Goal: Task Accomplishment & Management: Complete application form

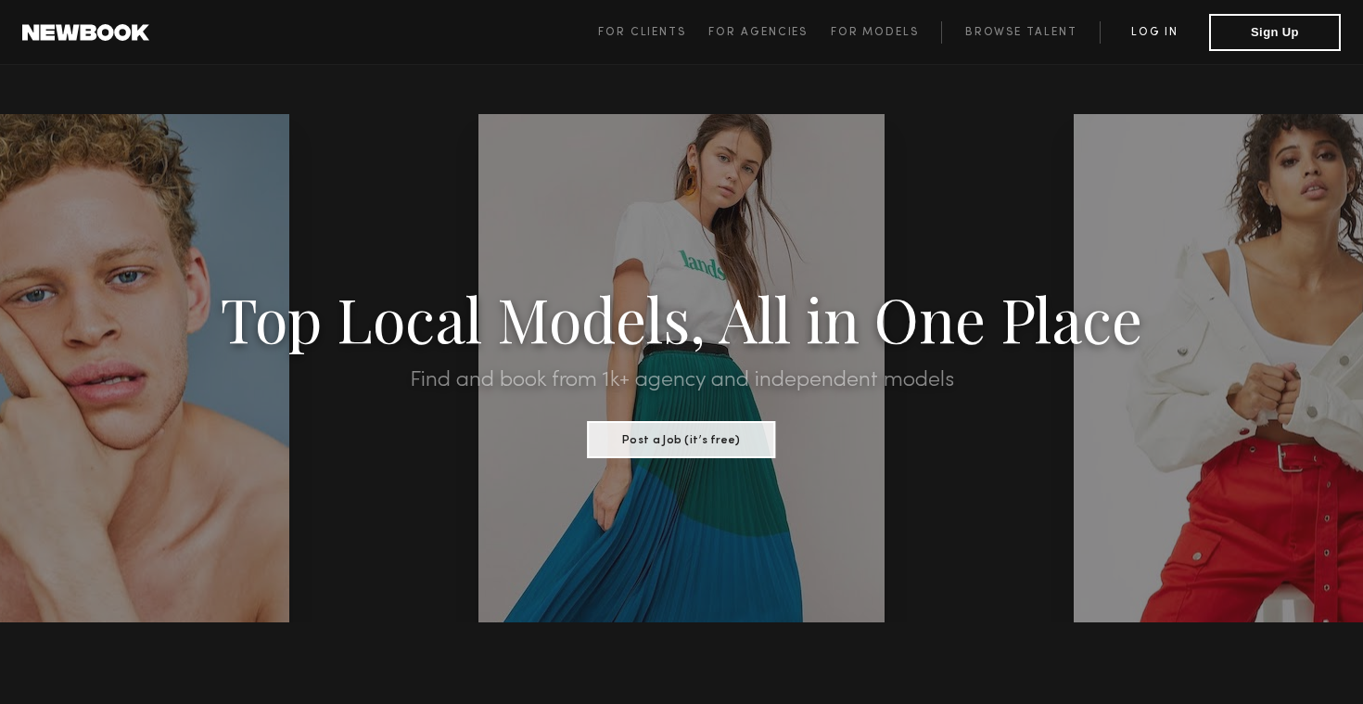
click at [1144, 37] on link "Log in" at bounding box center [1154, 32] width 109 height 22
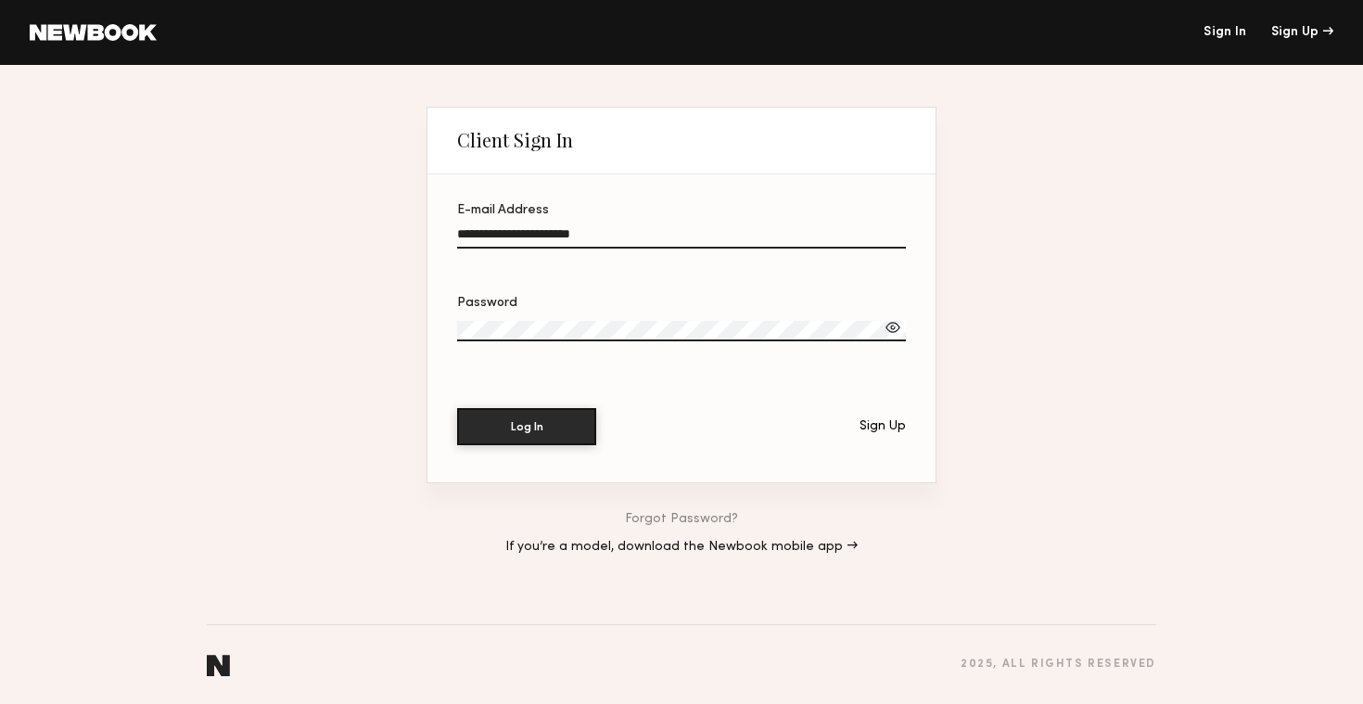
type input "**********"
click at [527, 426] on button "Log In" at bounding box center [526, 426] width 139 height 37
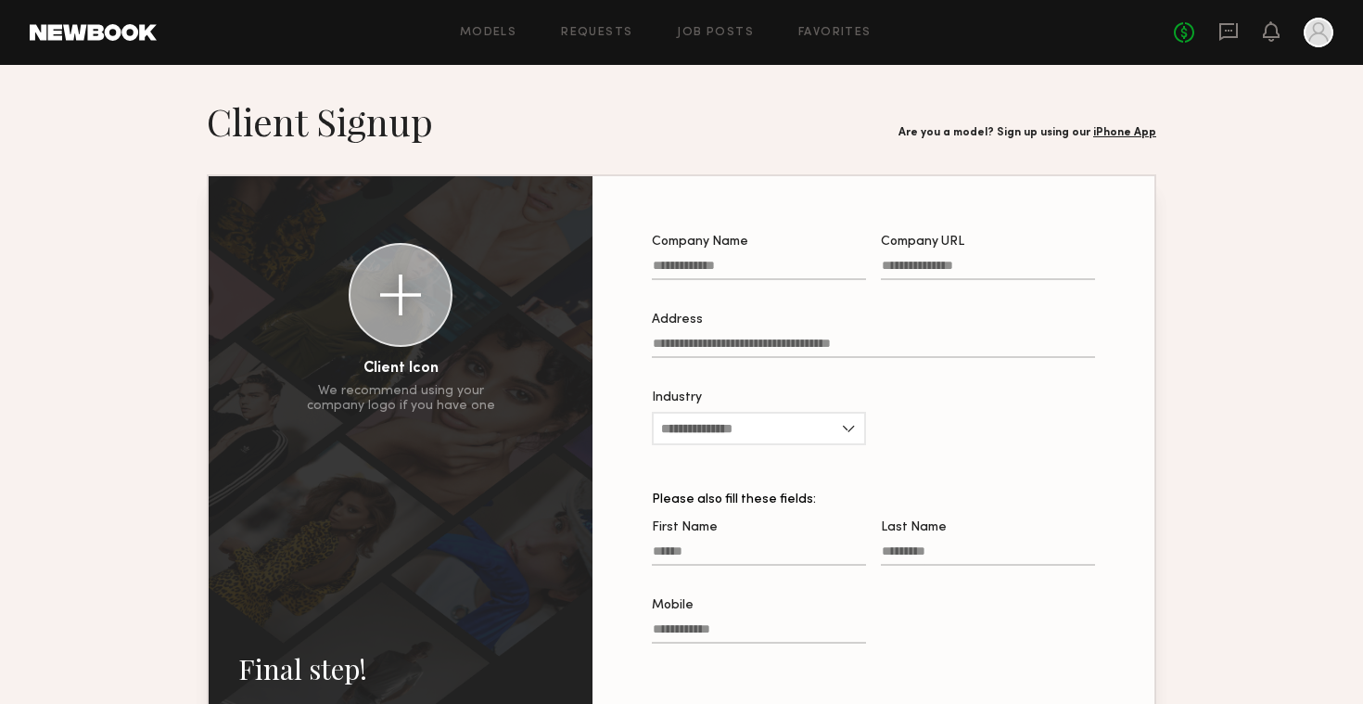
click at [1312, 42] on div at bounding box center [1319, 33] width 30 height 30
click at [1315, 38] on div at bounding box center [1319, 33] width 30 height 30
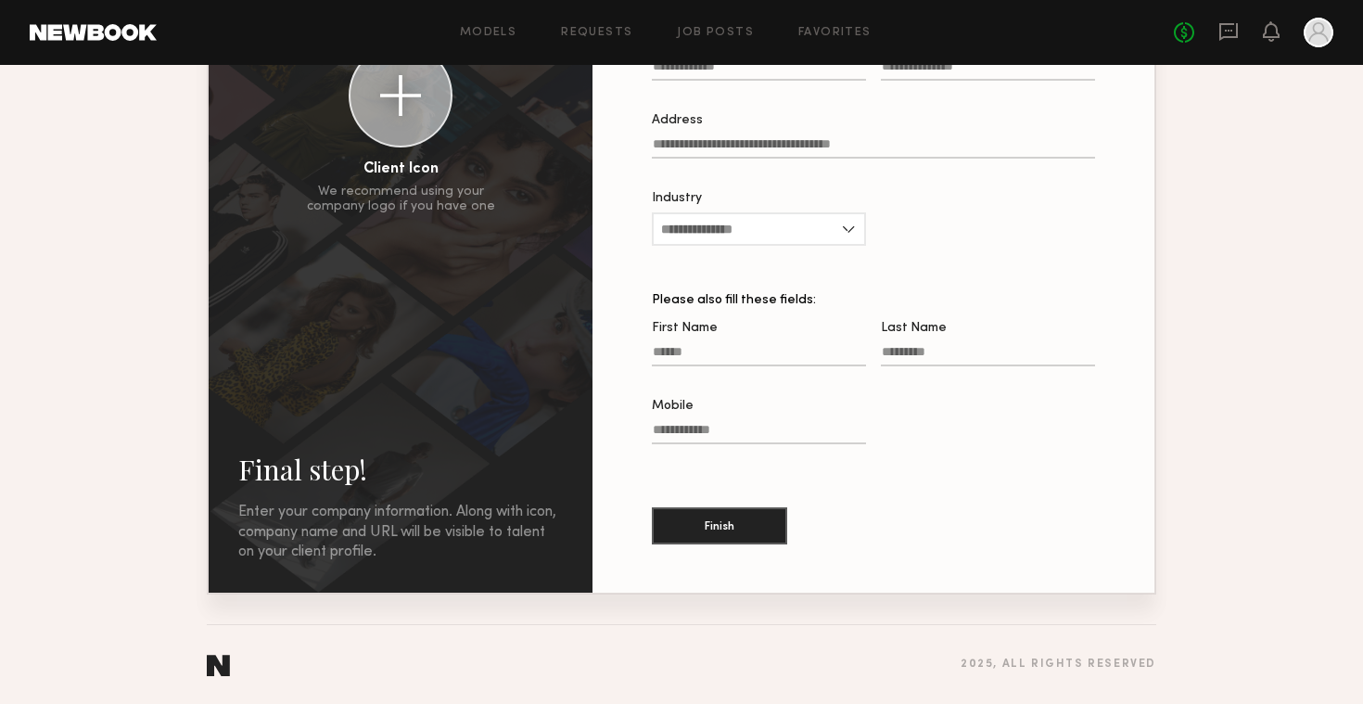
scroll to position [199, 0]
click at [746, 526] on button "Finish" at bounding box center [719, 524] width 135 height 37
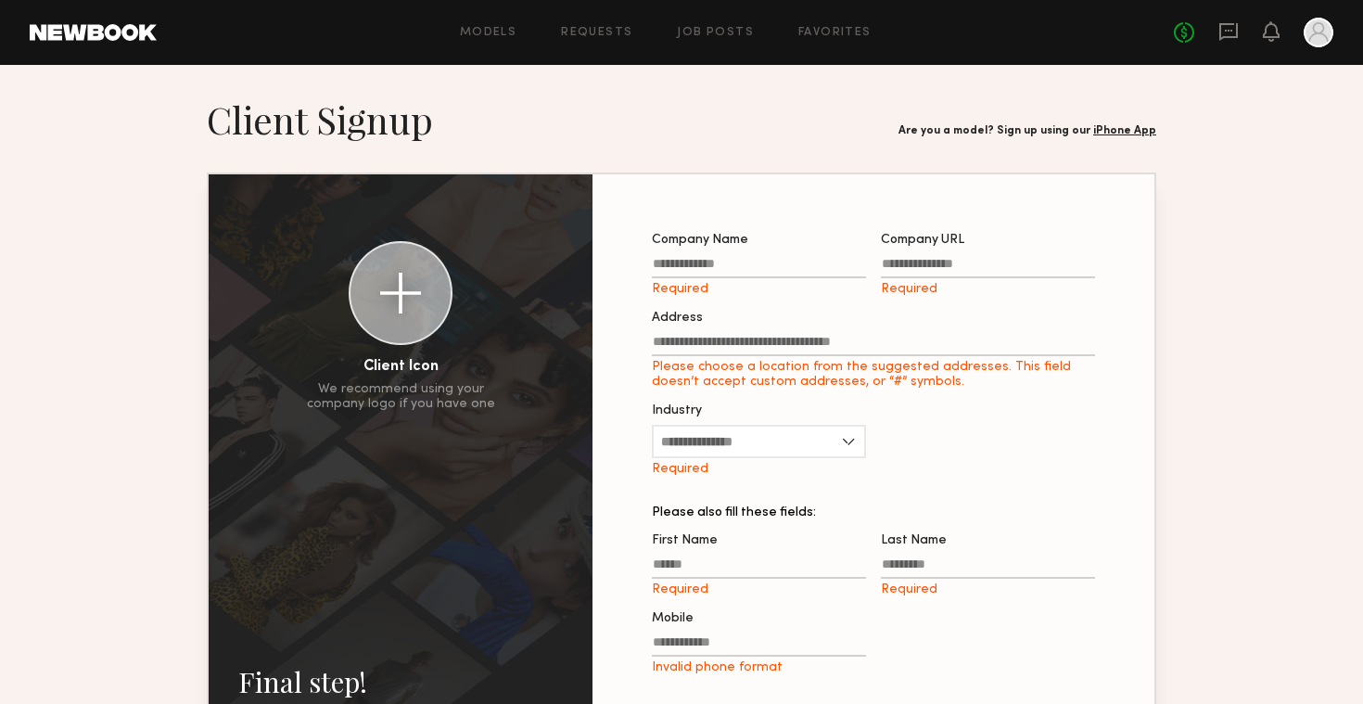
scroll to position [0, 0]
click at [1323, 24] on div at bounding box center [1319, 33] width 30 height 30
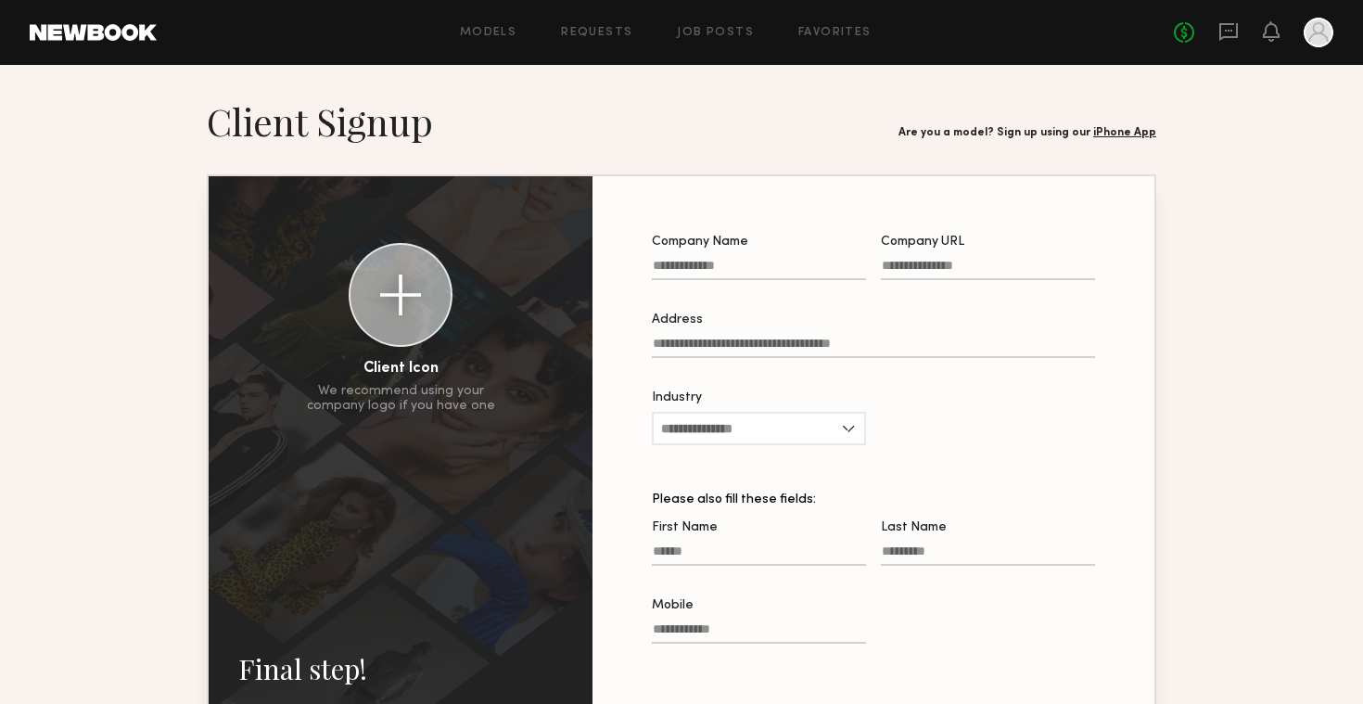
click at [1323, 24] on div at bounding box center [1319, 33] width 30 height 30
click at [1270, 34] on icon at bounding box center [1271, 30] width 15 height 13
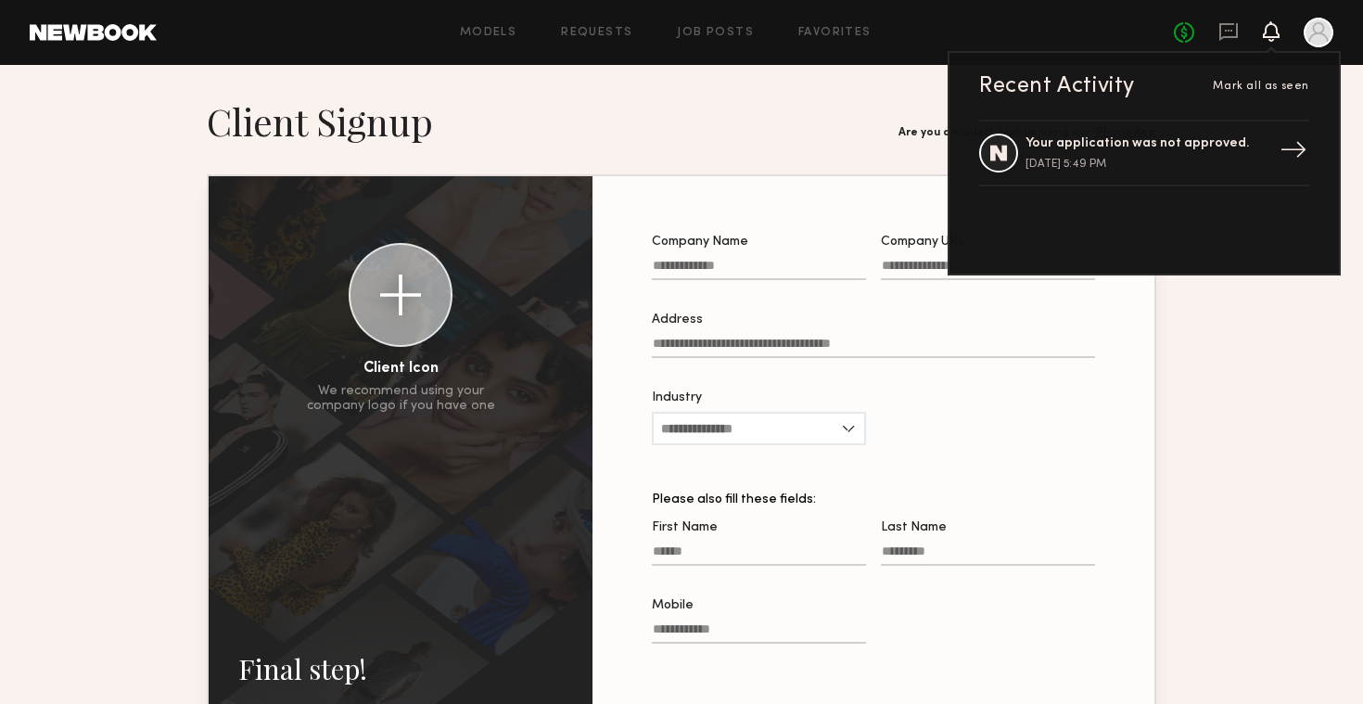
click at [1206, 158] on div "Your application was not approved. [DATE] 5:49 PM" at bounding box center [1146, 153] width 241 height 34
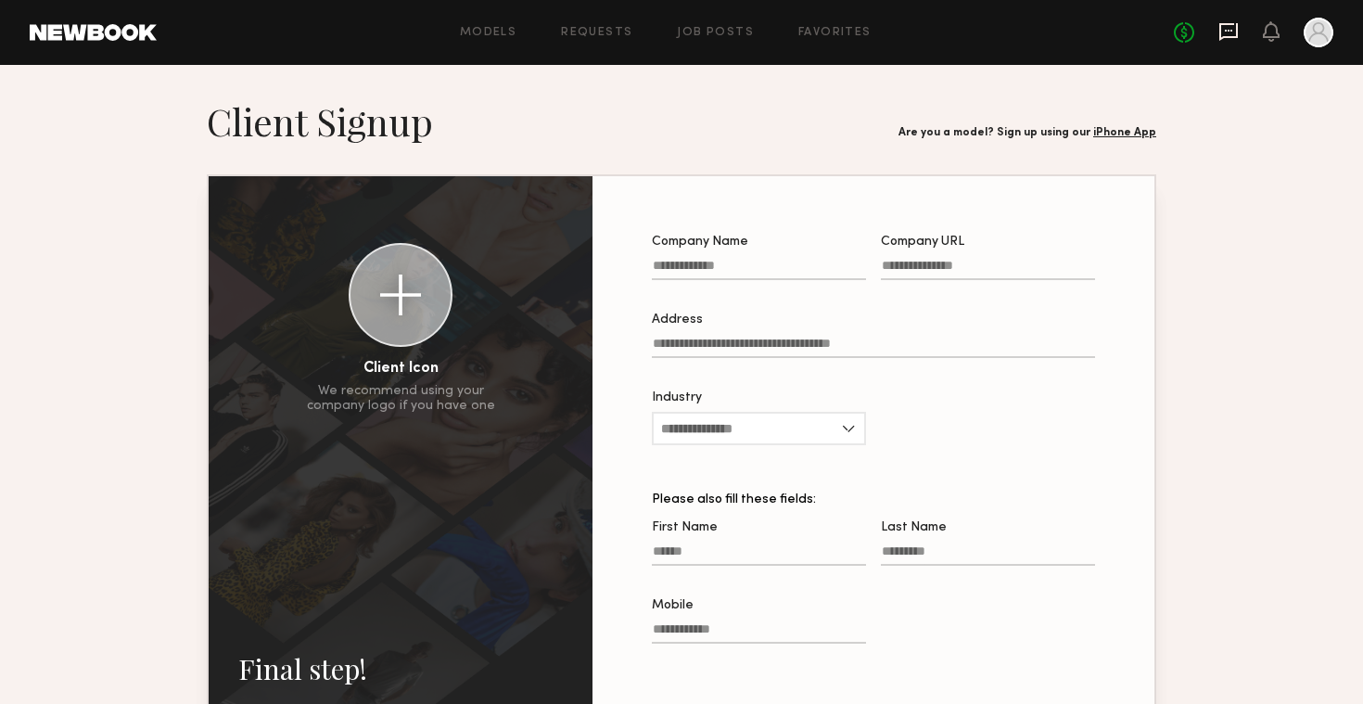
click at [1227, 29] on icon at bounding box center [1228, 31] width 20 height 20
click at [1269, 32] on icon at bounding box center [1271, 30] width 15 height 13
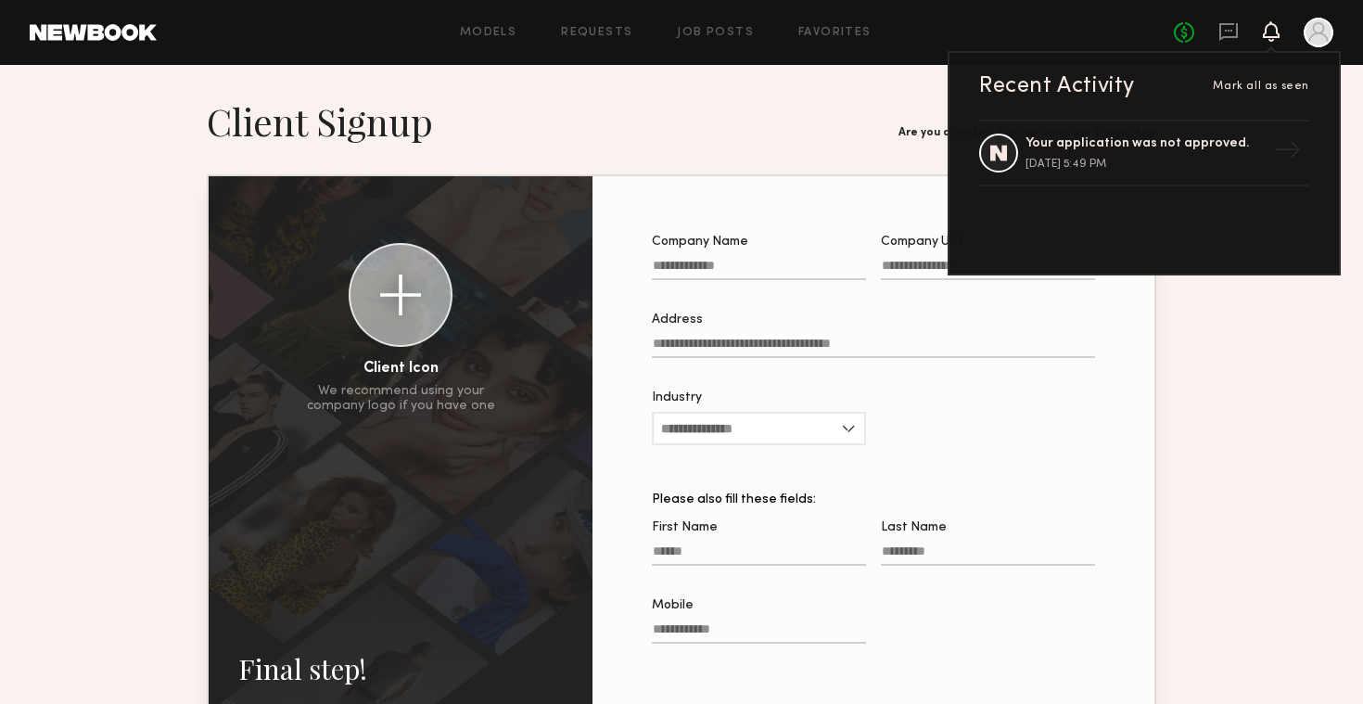
click at [755, 242] on div "Company Name" at bounding box center [759, 242] width 214 height 13
click at [755, 259] on input "Company Name" at bounding box center [759, 269] width 214 height 21
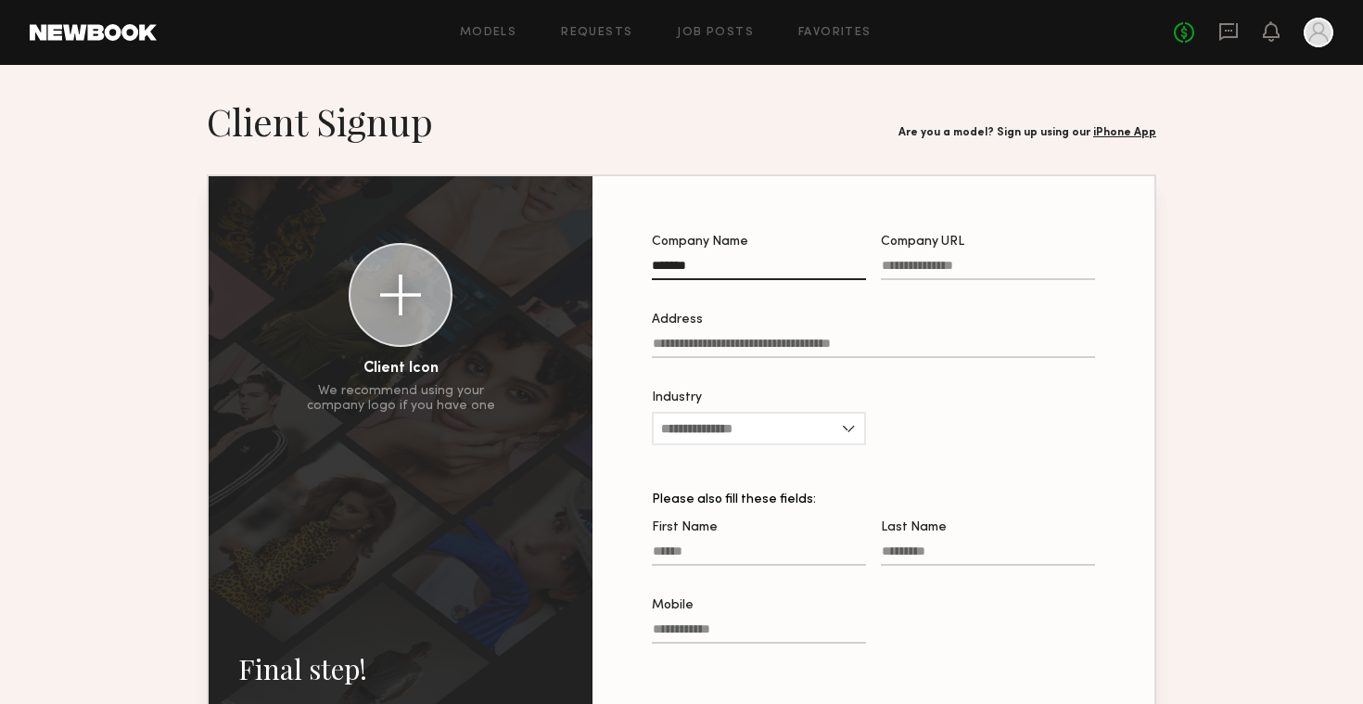
type input "*******"
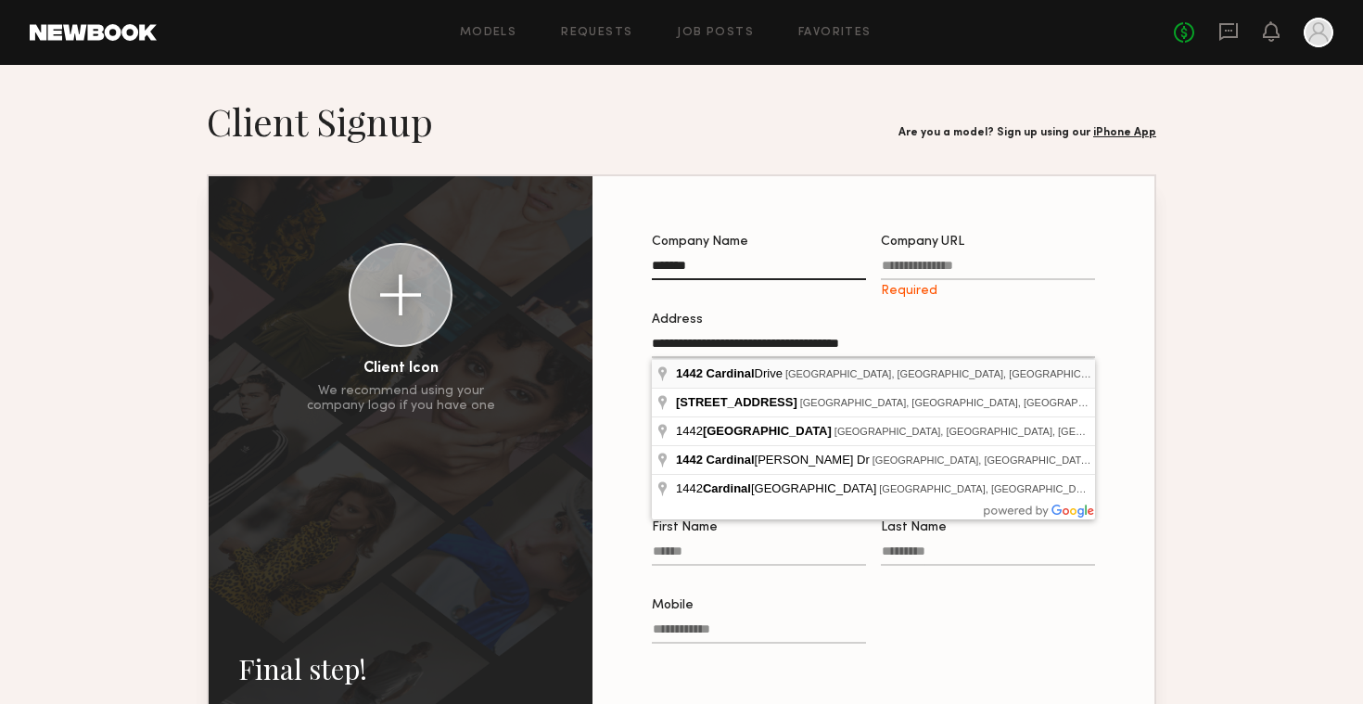
type input "**********"
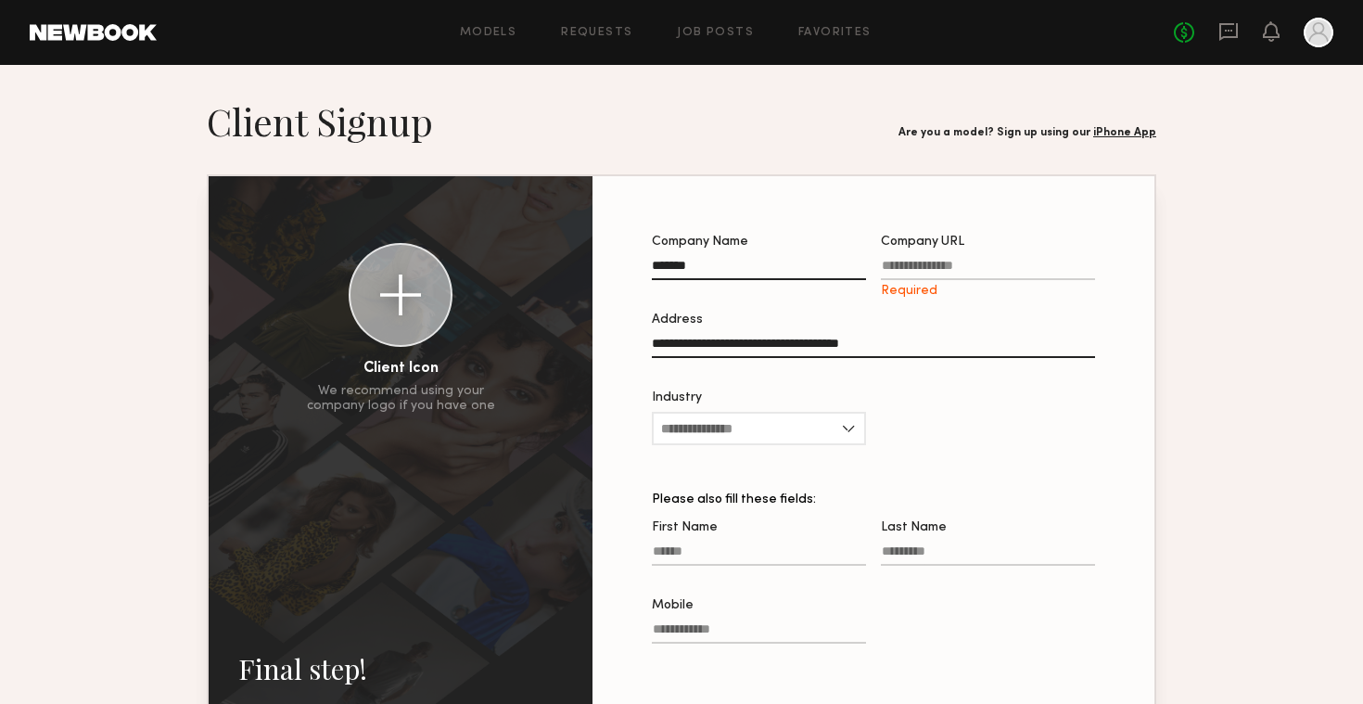
click at [973, 263] on input "Company URL Required" at bounding box center [988, 269] width 214 height 21
type input "**********"
click at [742, 428] on input "Industry" at bounding box center [759, 428] width 214 height 33
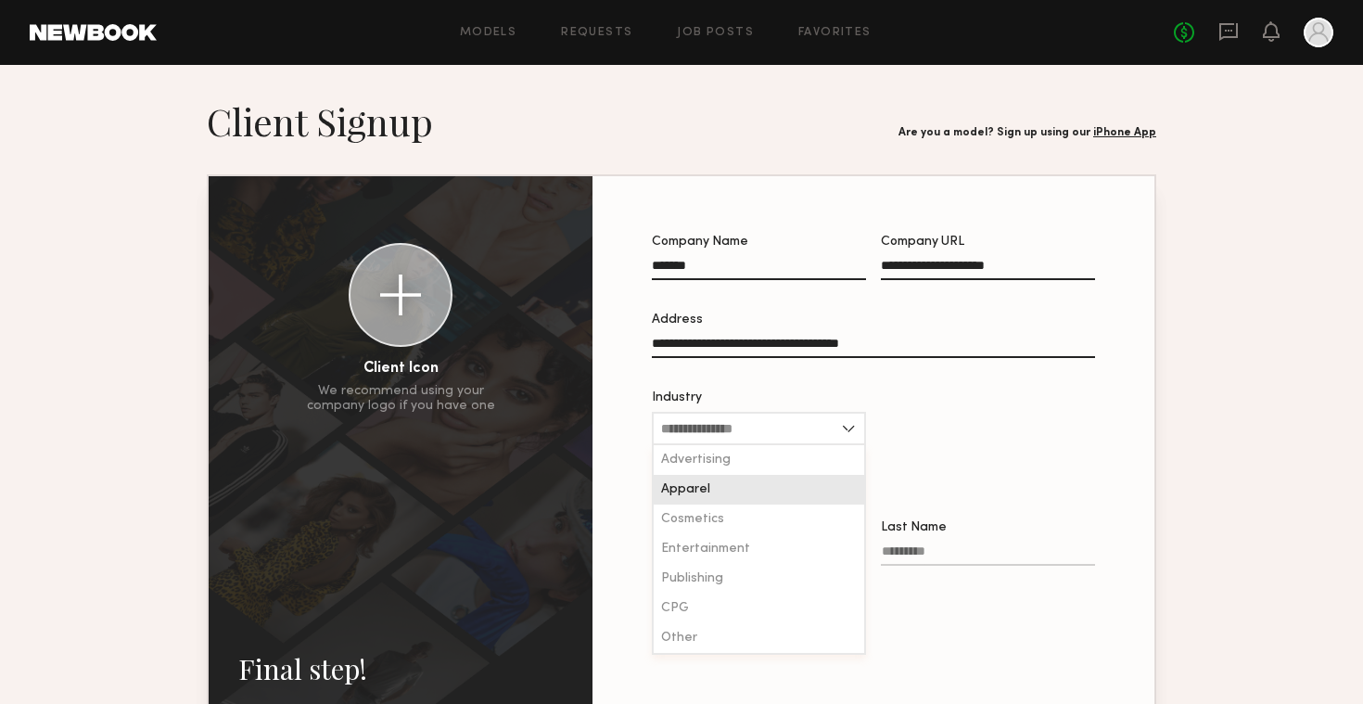
click at [717, 492] on div "Apparel" at bounding box center [759, 490] width 210 height 30
type input "*******"
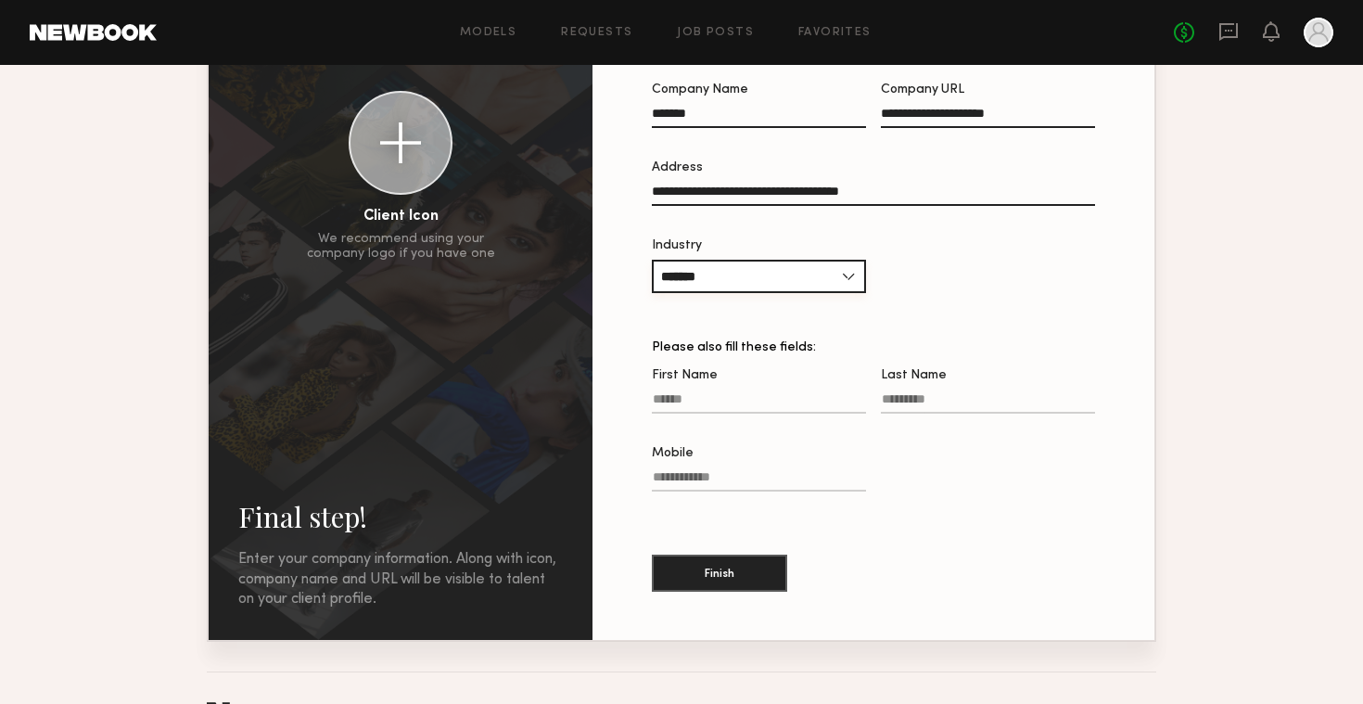
scroll to position [198, 0]
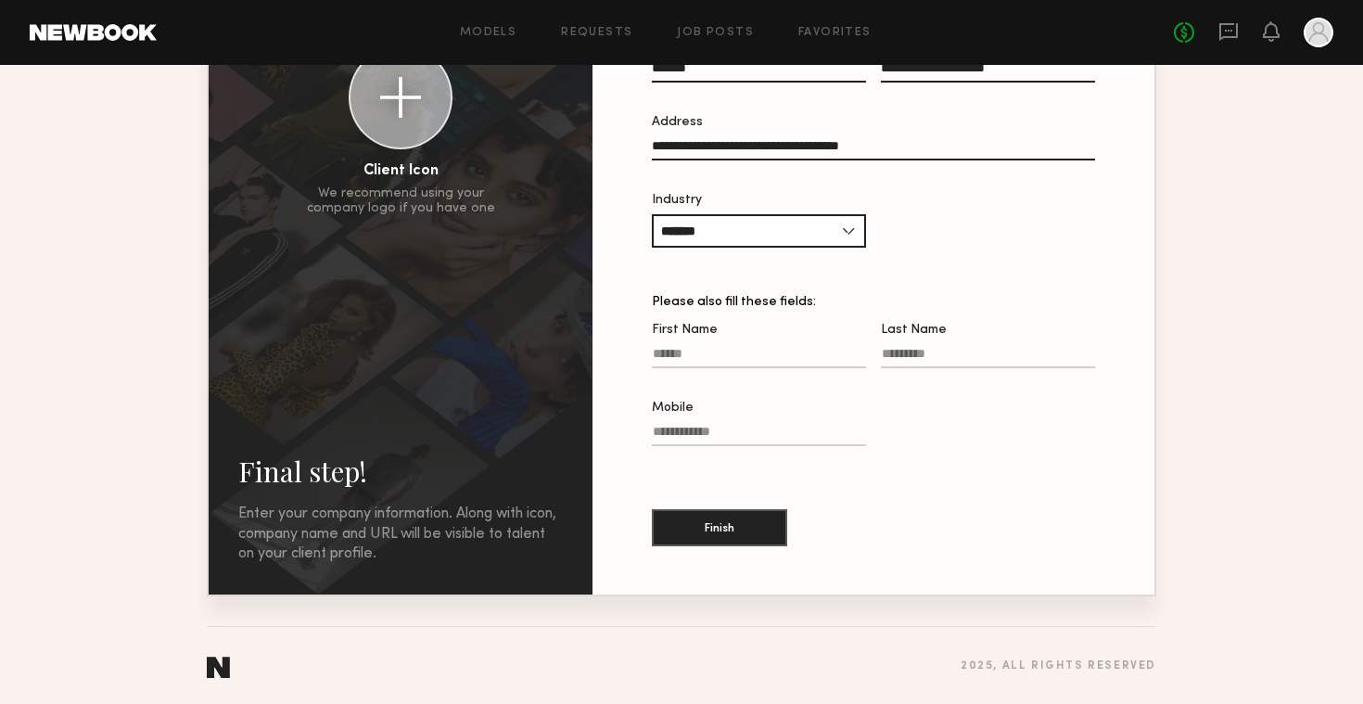
click at [734, 347] on label "First Name" at bounding box center [759, 355] width 214 height 63
click at [734, 347] on input "First Name" at bounding box center [759, 357] width 214 height 21
click at [731, 347] on label "First Name" at bounding box center [759, 355] width 214 height 63
click at [731, 347] on input "First Name" at bounding box center [759, 357] width 214 height 21
type input "*******"
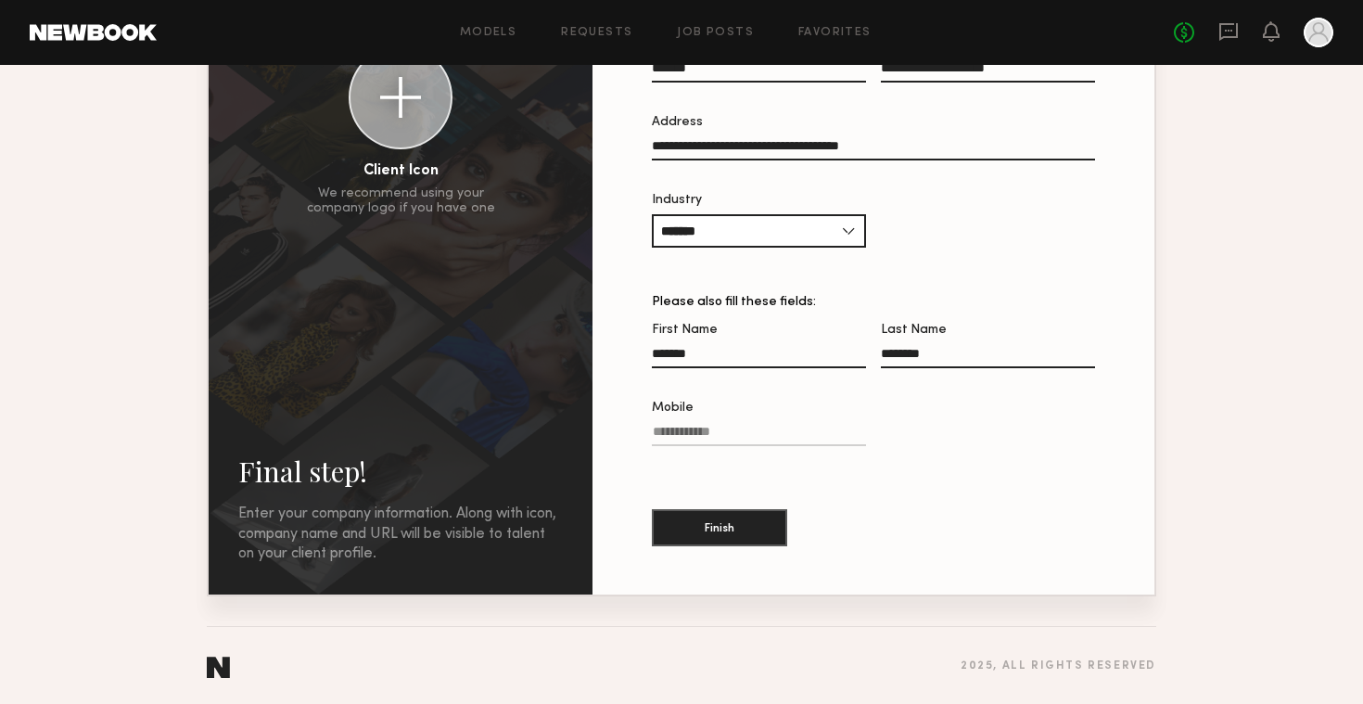
type input "********"
click at [729, 507] on div "Finish" at bounding box center [873, 515] width 443 height 100
click at [748, 433] on input "Mobile Invalid phone format" at bounding box center [759, 435] width 214 height 21
type input "**********"
click at [686, 534] on button "Finish" at bounding box center [719, 526] width 135 height 37
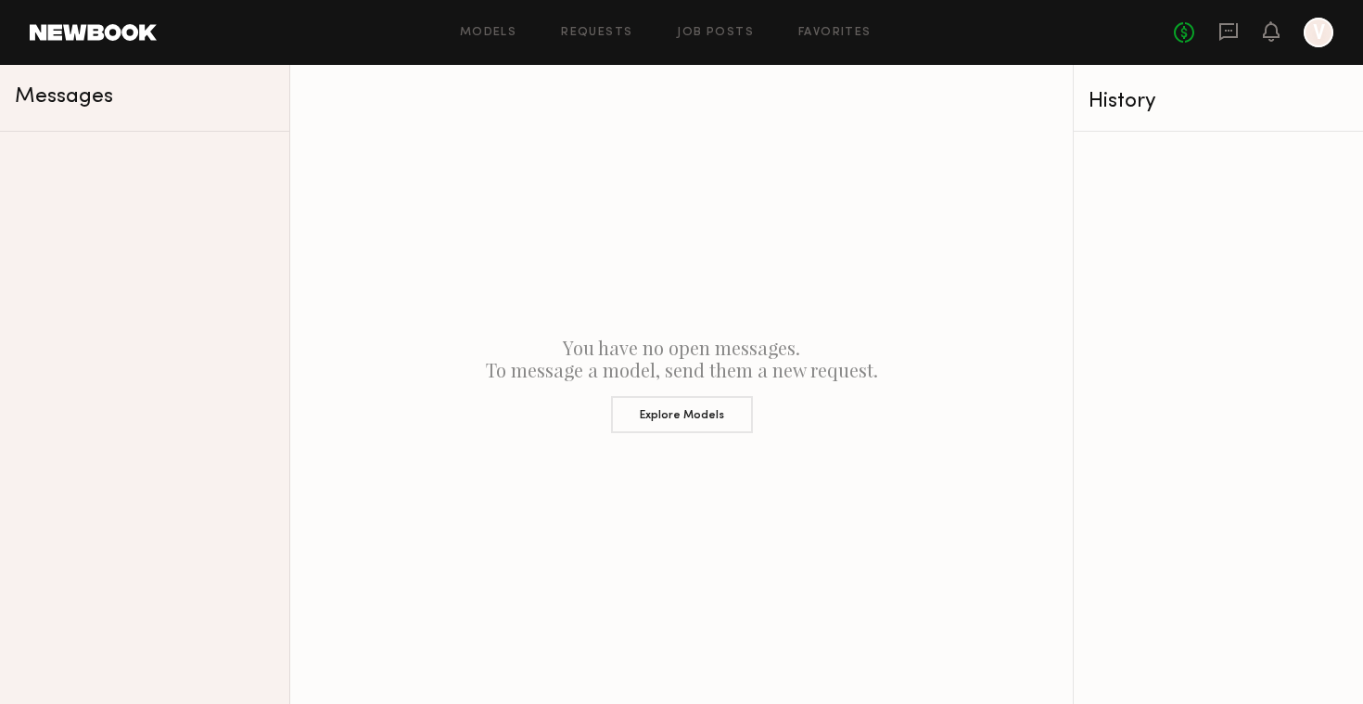
click at [1320, 32] on div at bounding box center [1319, 33] width 30 height 30
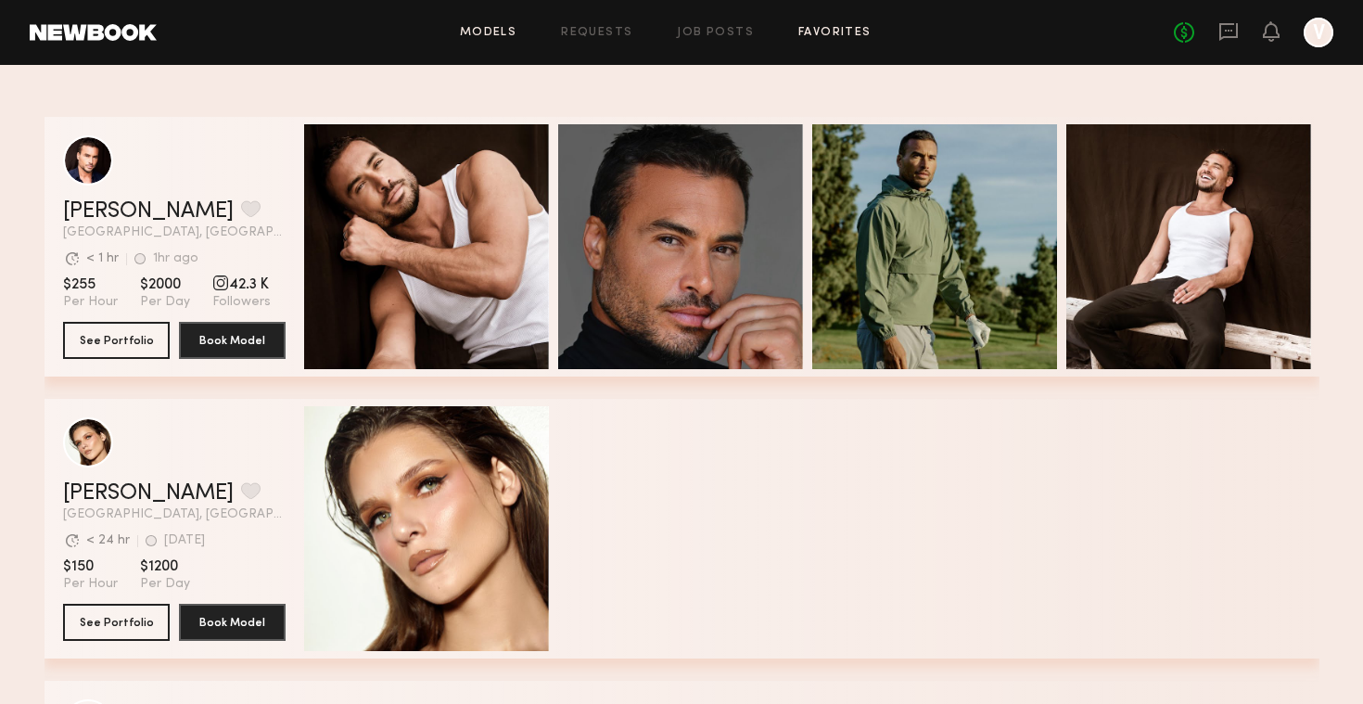
click at [821, 38] on link "Favorites" at bounding box center [834, 33] width 73 height 12
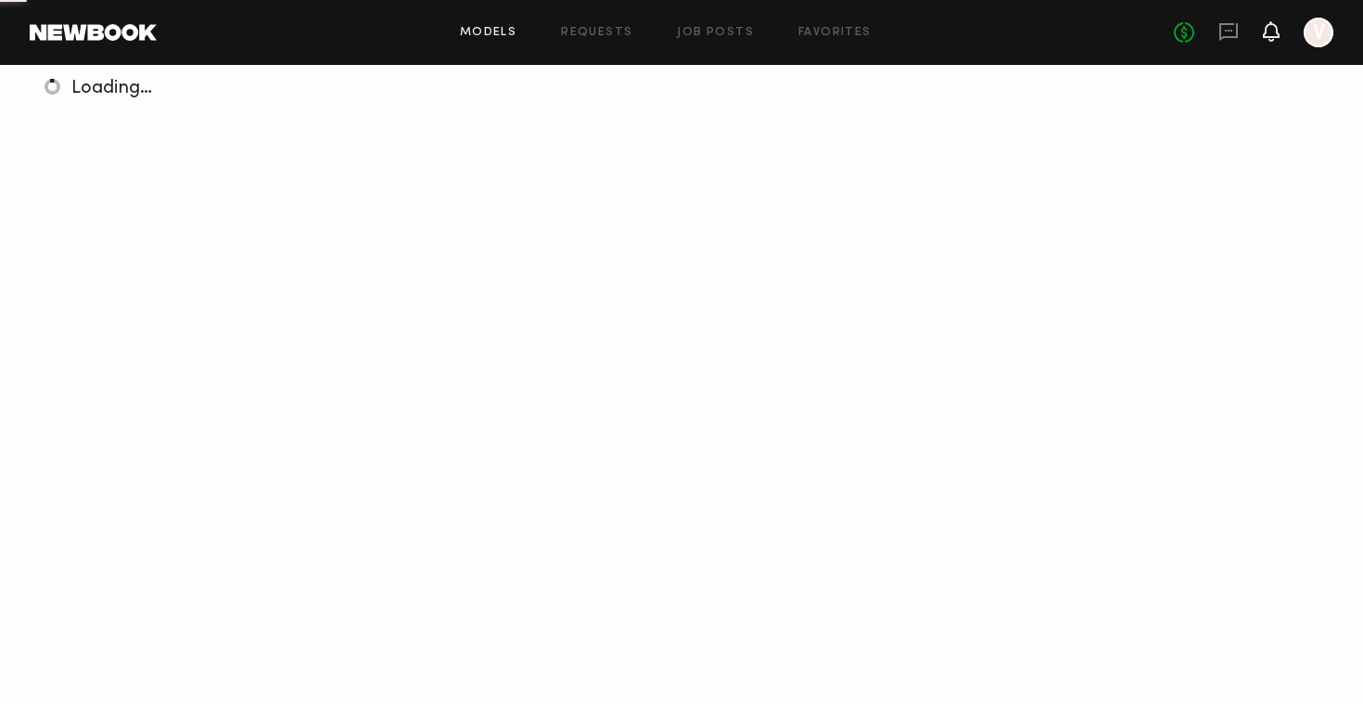
click at [1274, 32] on icon at bounding box center [1271, 30] width 15 height 13
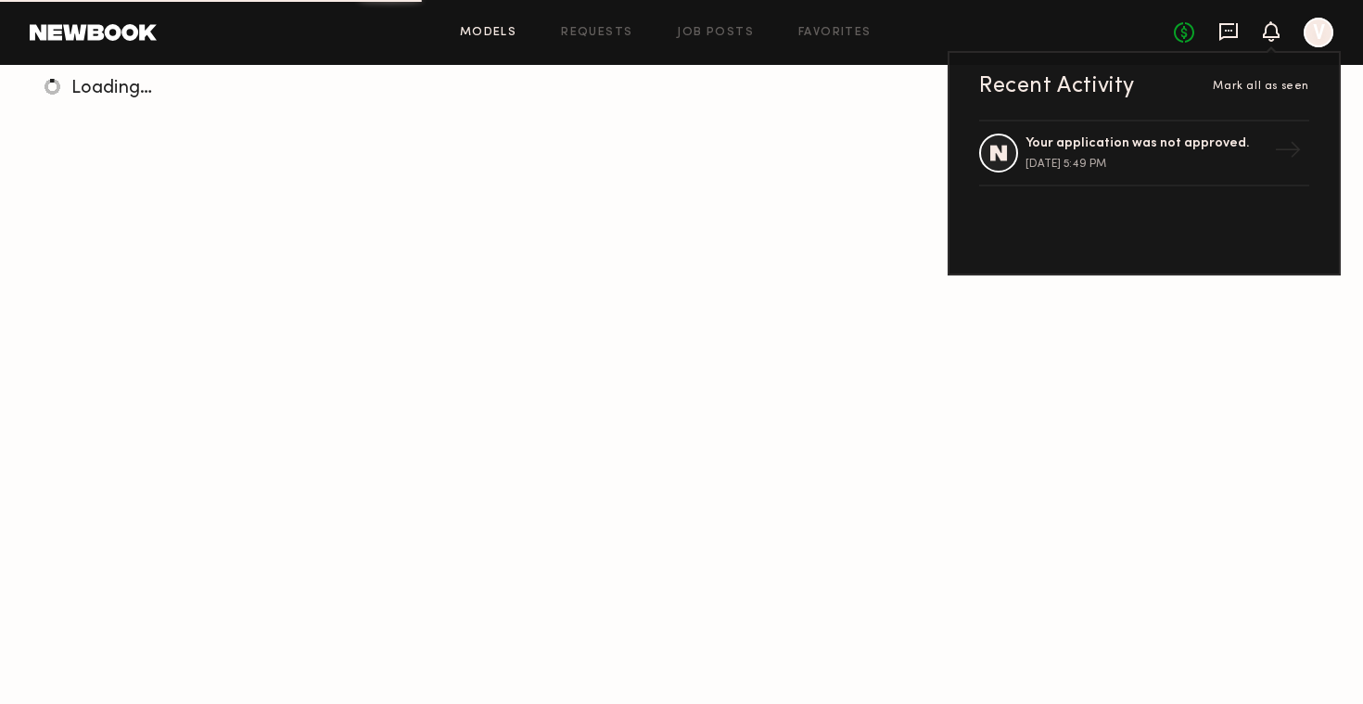
click at [1225, 34] on icon at bounding box center [1228, 31] width 20 height 20
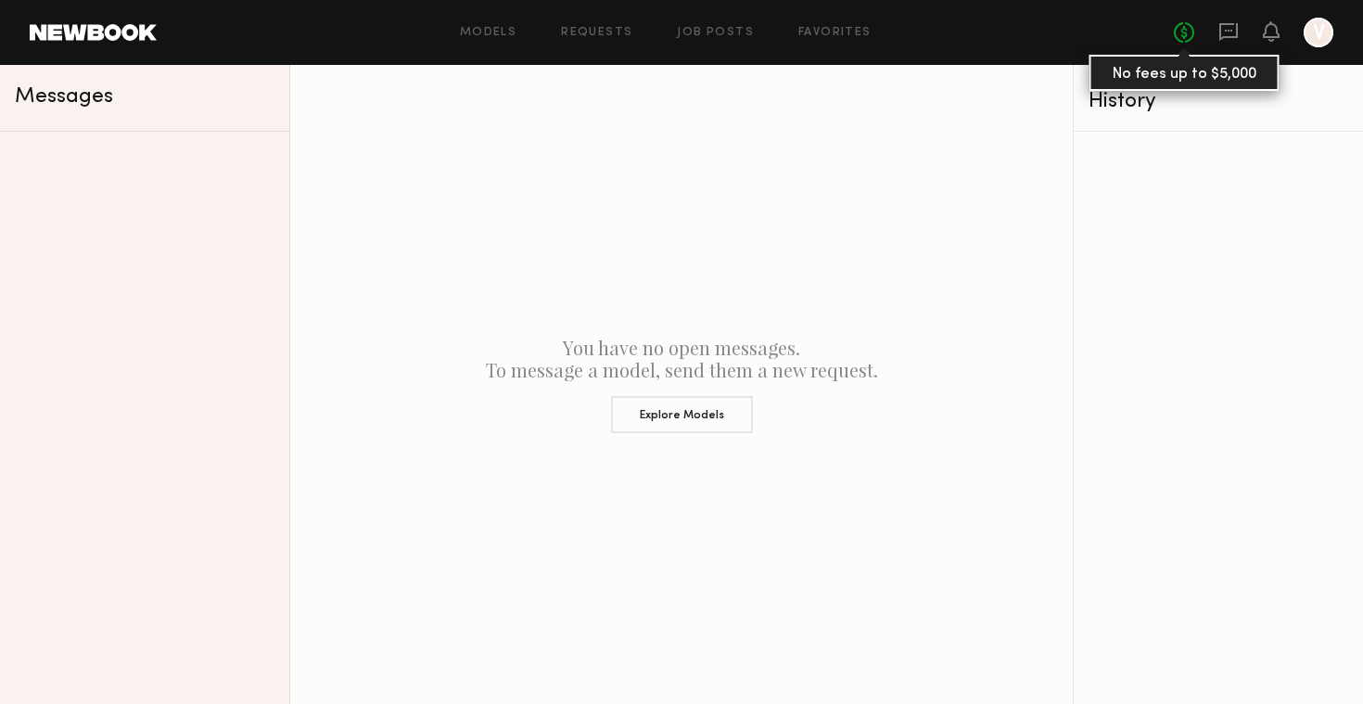
click at [1184, 36] on link "No fees up to $5,000" at bounding box center [1184, 32] width 20 height 20
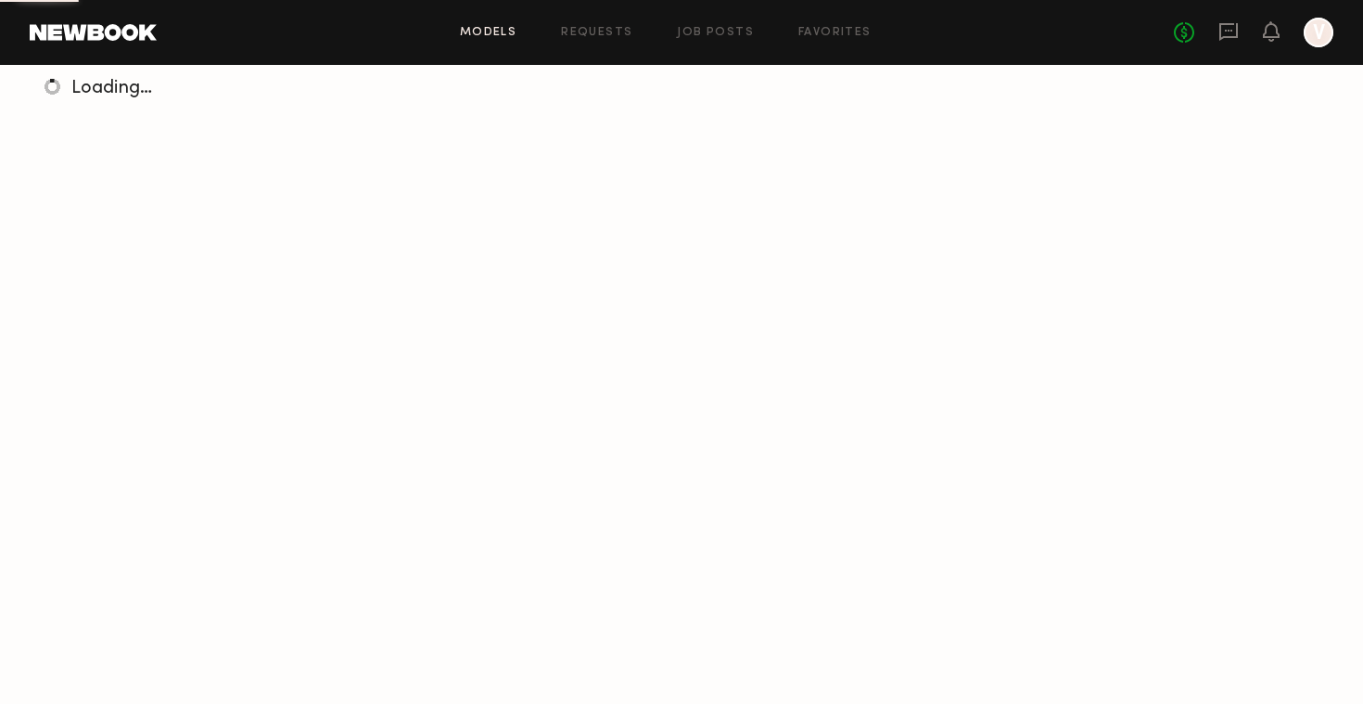
click at [1318, 30] on div at bounding box center [1319, 33] width 30 height 30
click at [115, 33] on link at bounding box center [93, 32] width 127 height 17
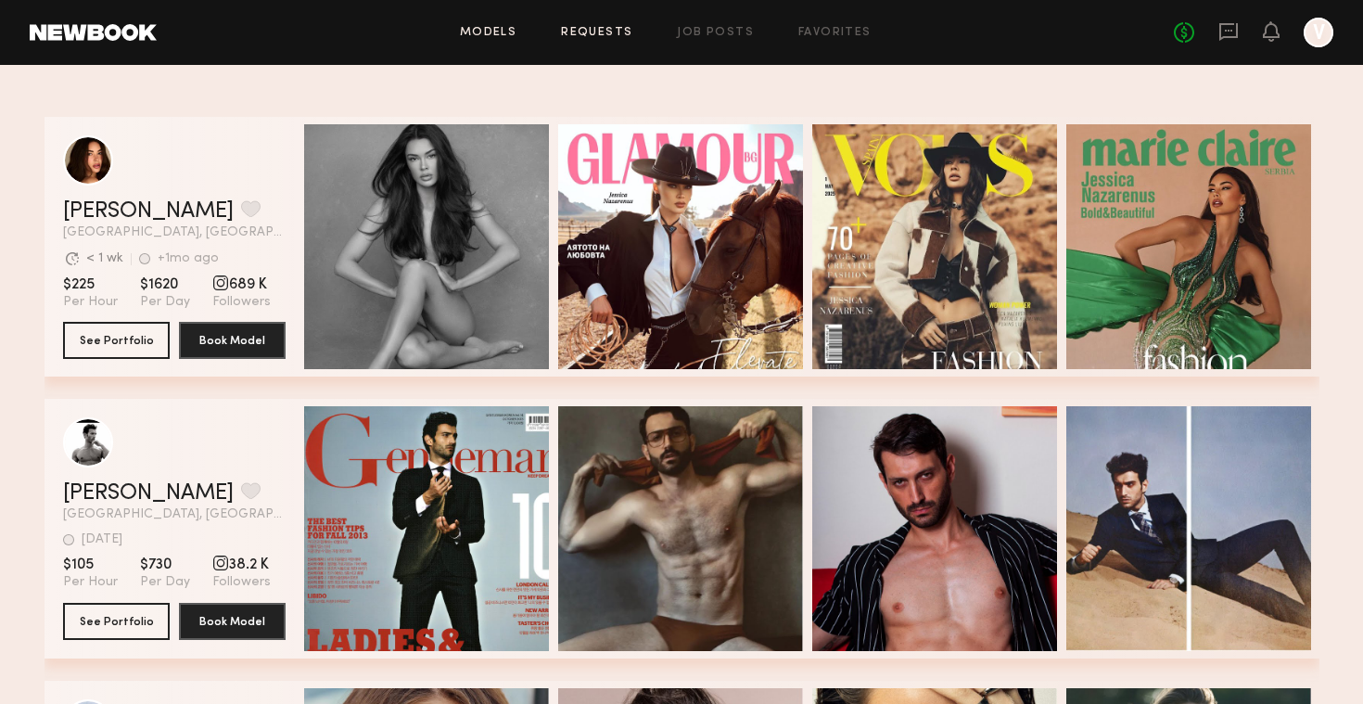
click at [597, 27] on link "Requests" at bounding box center [596, 33] width 71 height 12
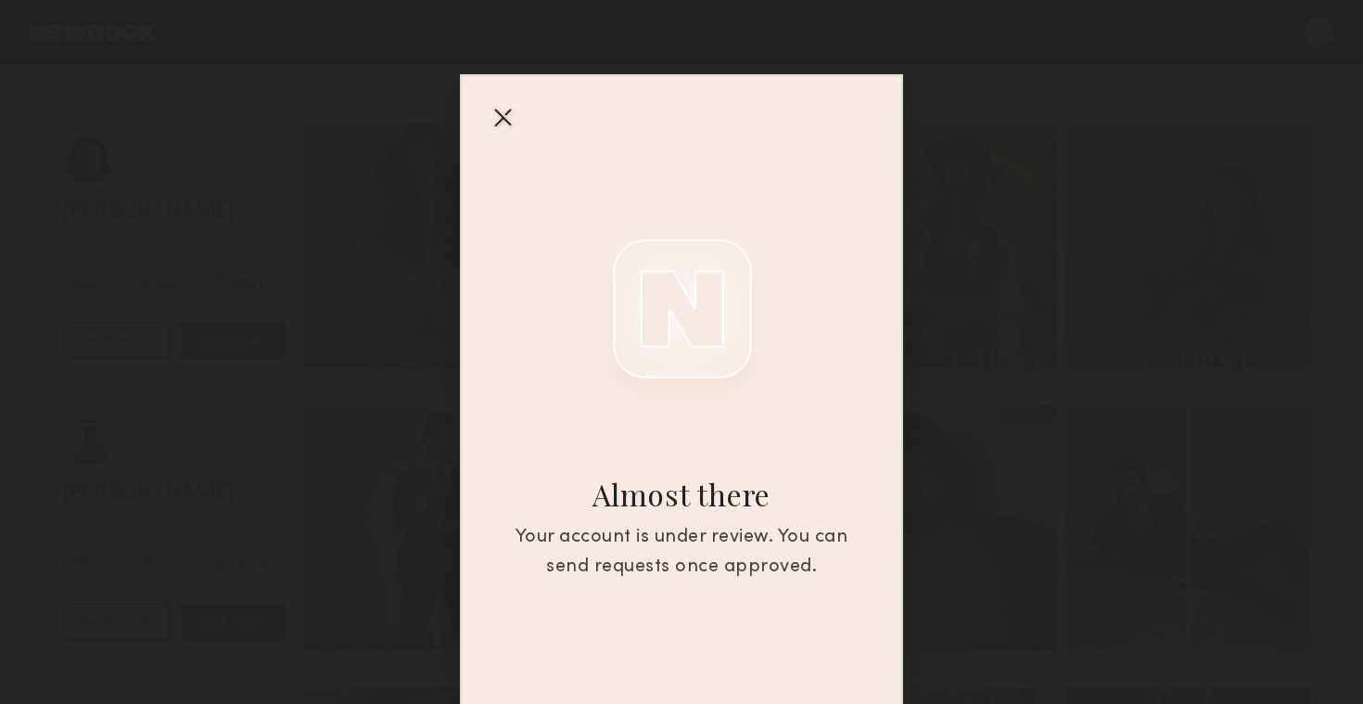
click at [502, 118] on div at bounding box center [503, 117] width 30 height 30
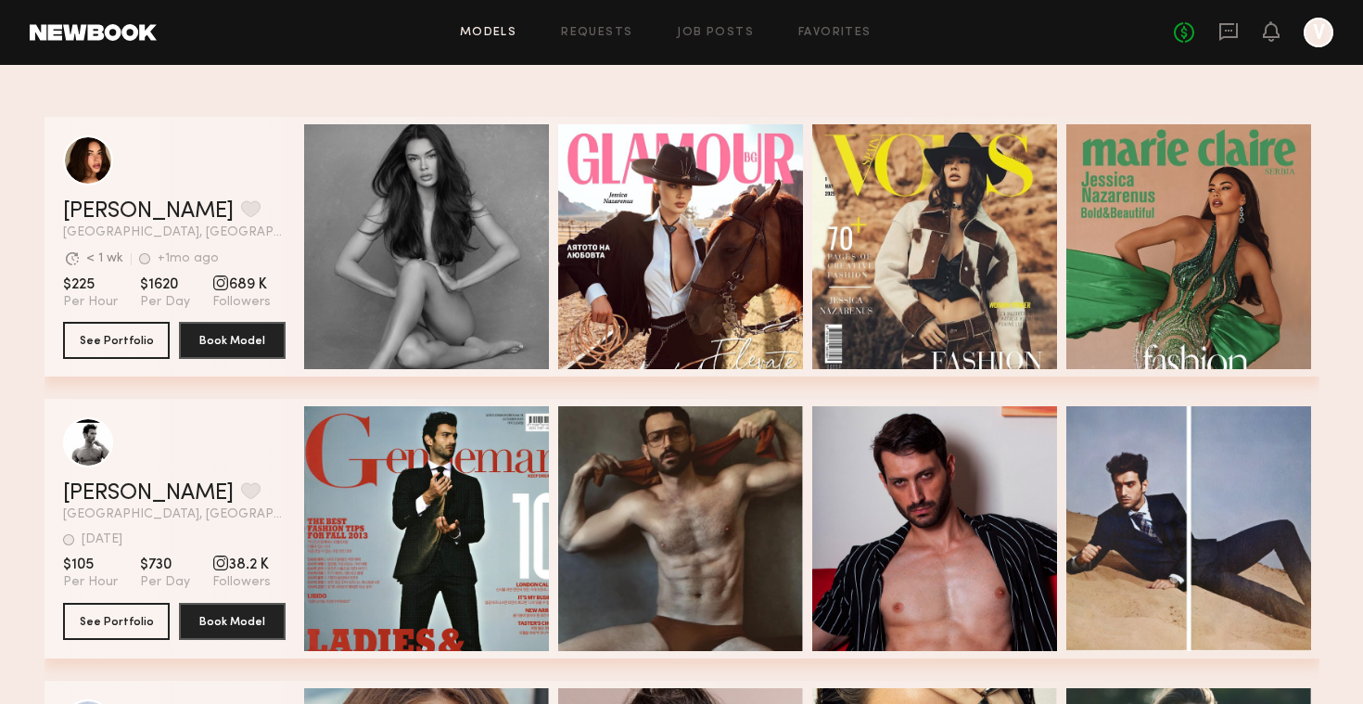
click at [1312, 34] on div at bounding box center [1319, 33] width 30 height 30
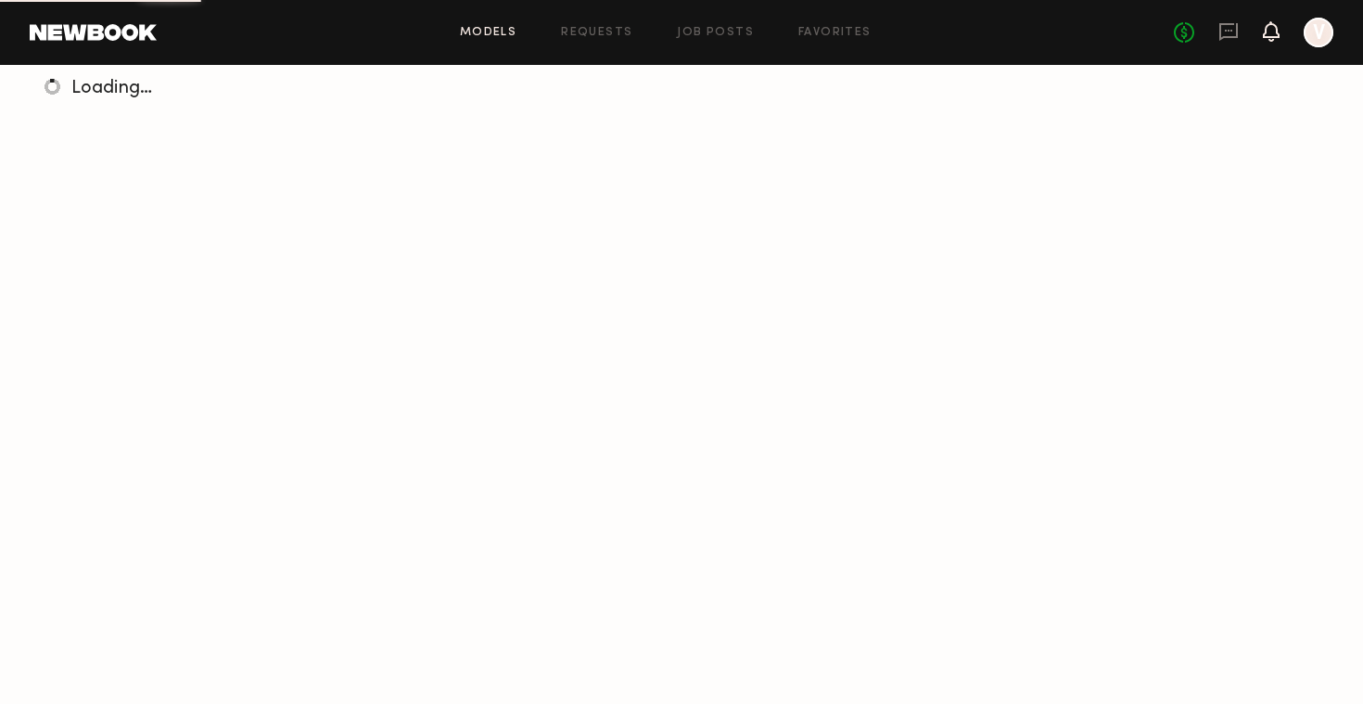
click at [1270, 38] on icon at bounding box center [1271, 31] width 17 height 20
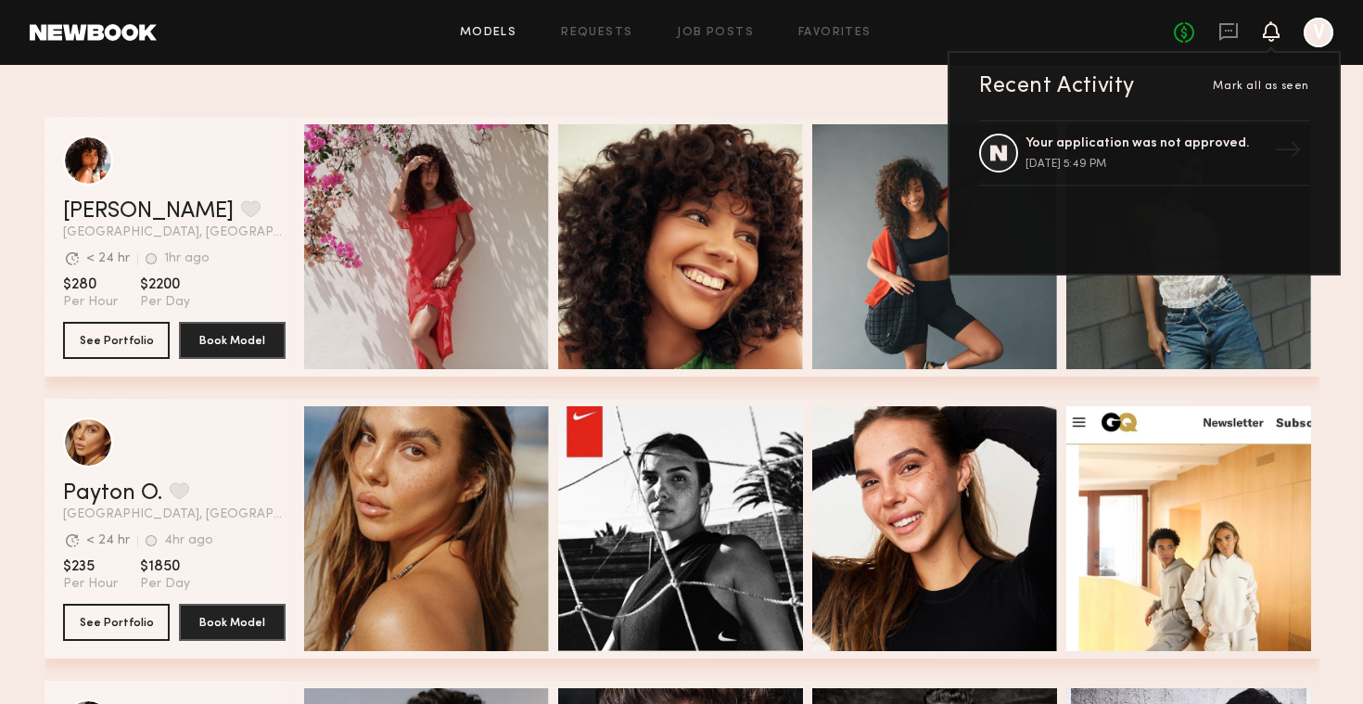
click at [1324, 33] on div at bounding box center [1319, 33] width 30 height 30
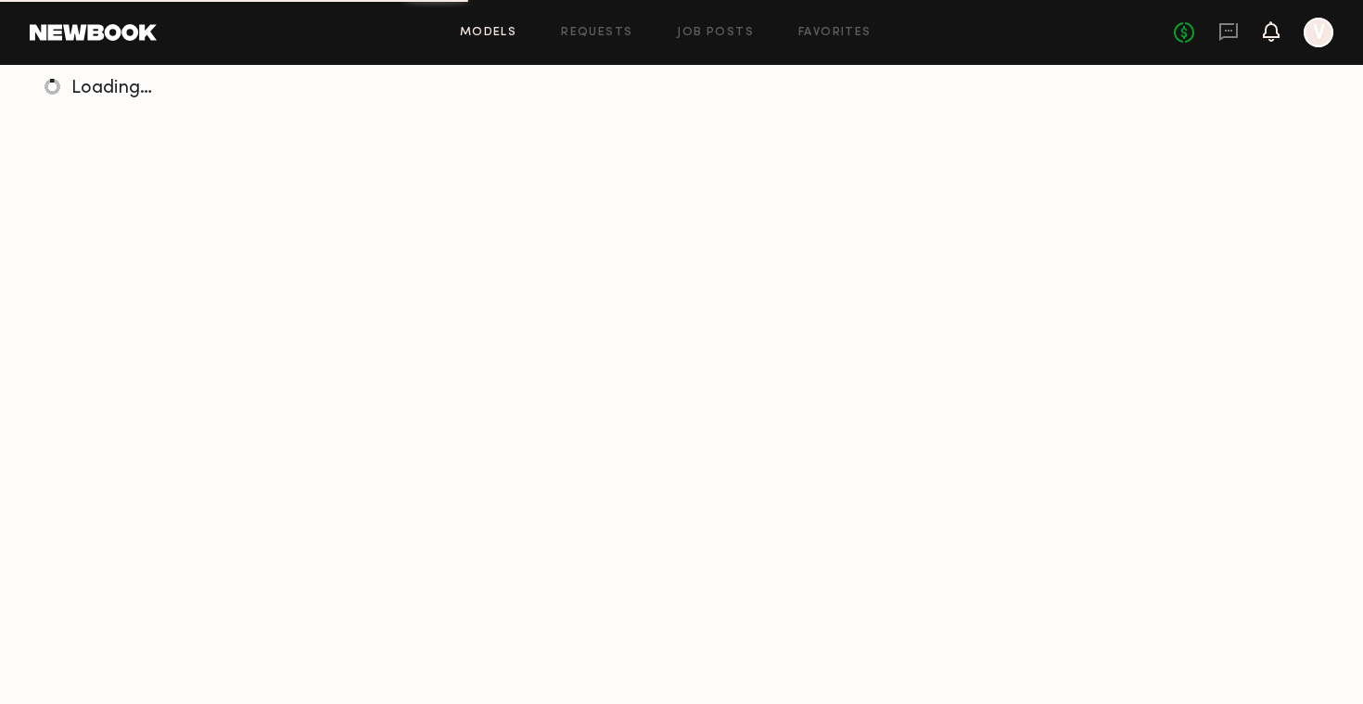
click at [1270, 39] on icon at bounding box center [1272, 40] width 6 height 3
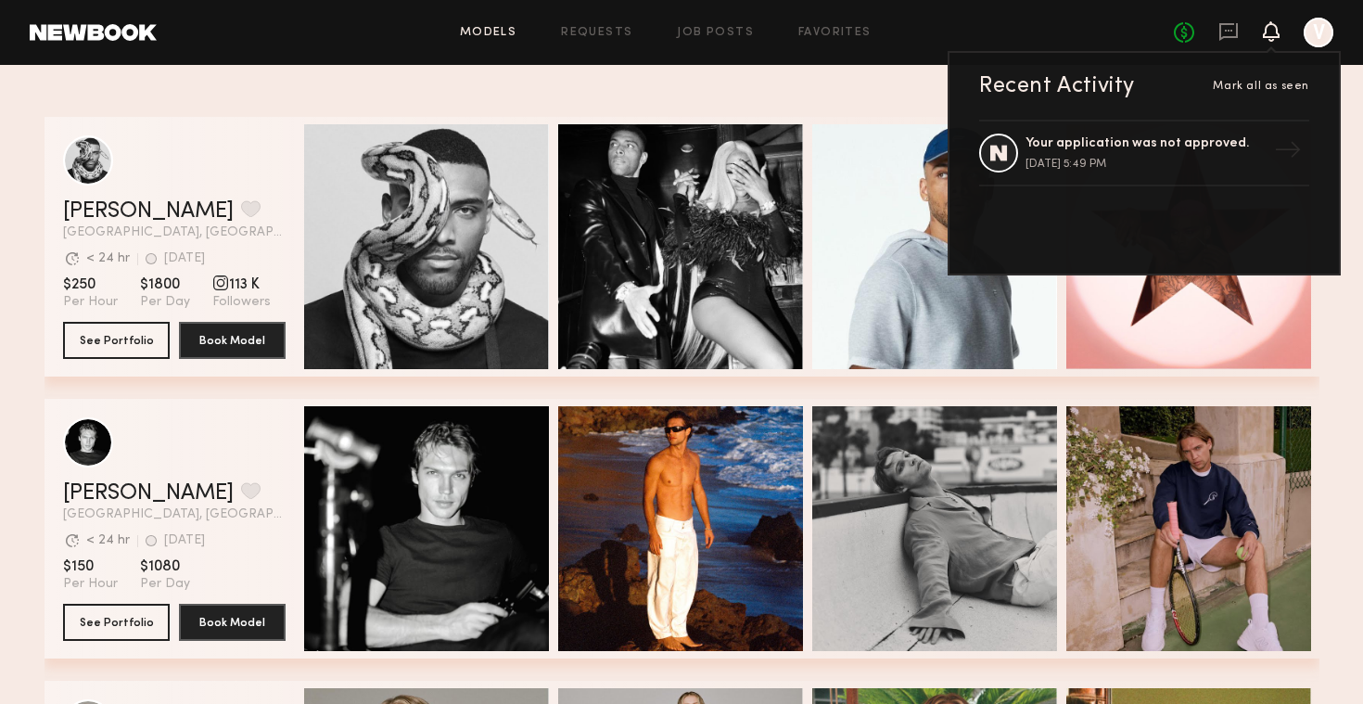
click at [1320, 30] on div at bounding box center [1319, 33] width 30 height 30
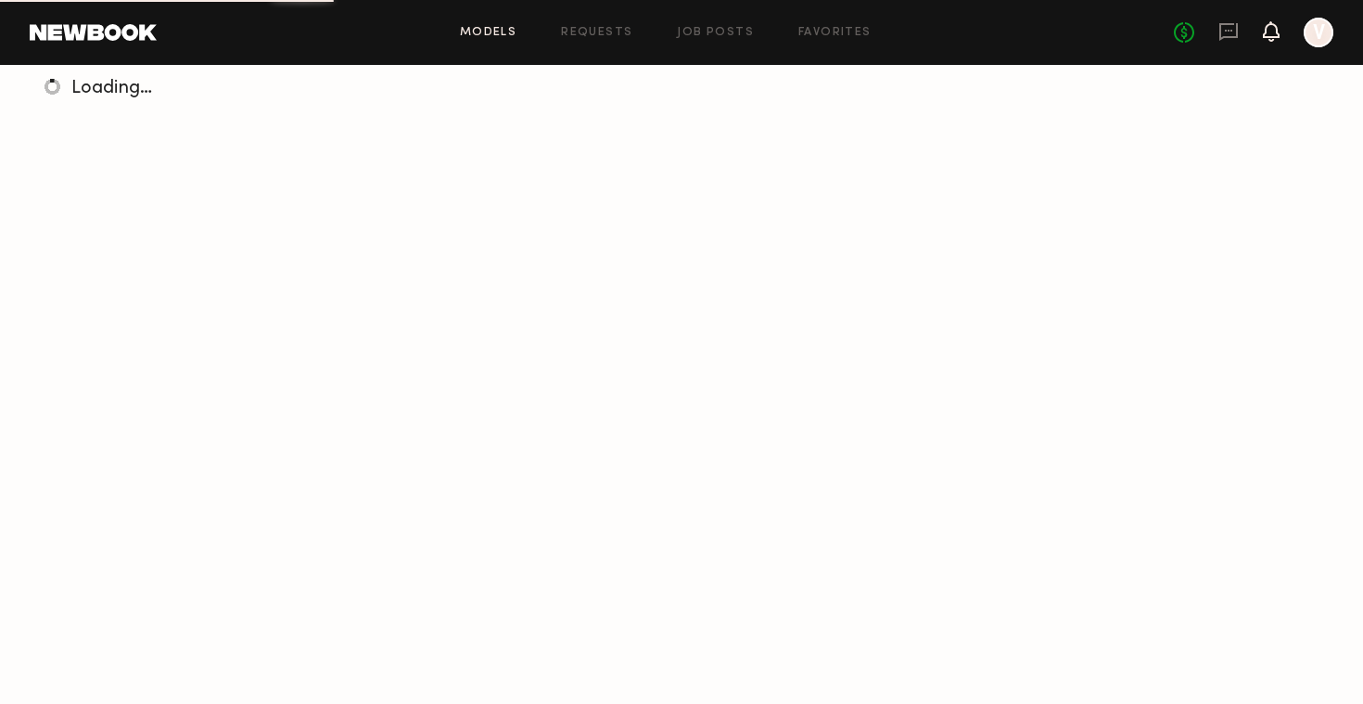
click at [1273, 39] on icon at bounding box center [1272, 40] width 6 height 3
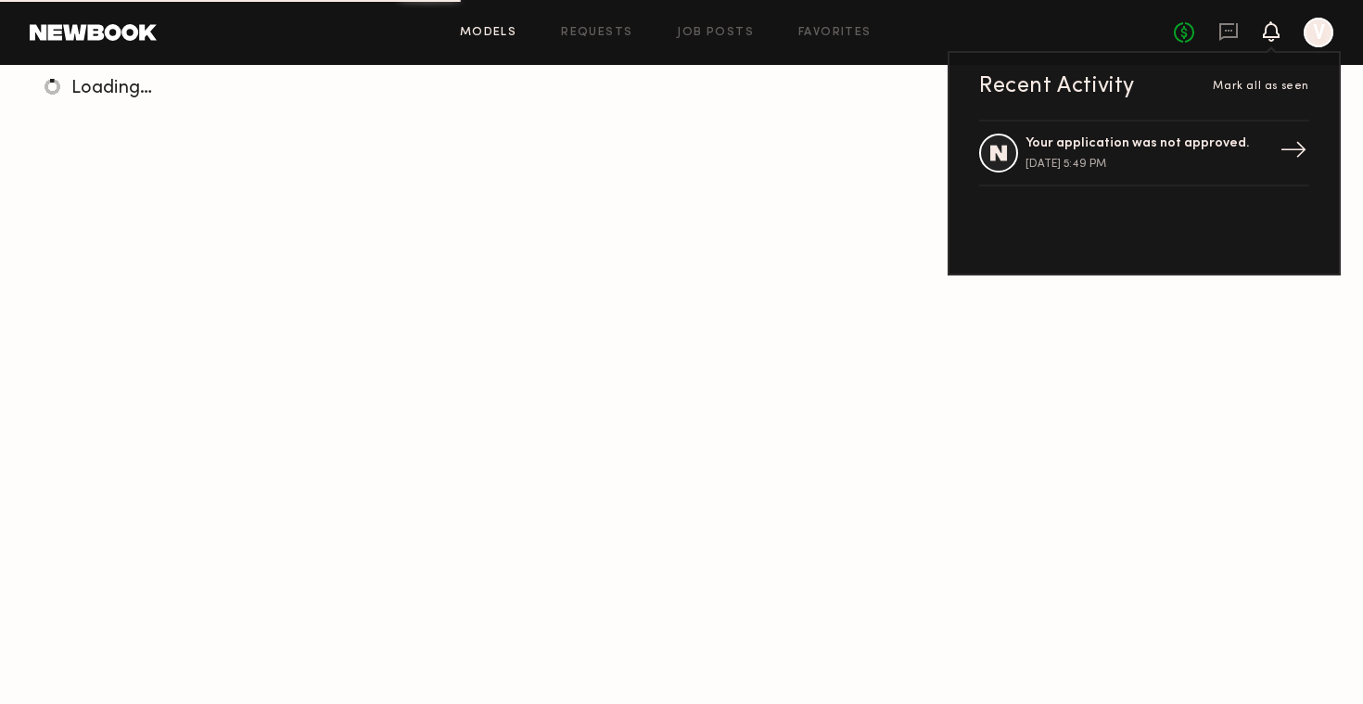
click at [1173, 135] on link "Your application was not approved. [DATE] 5:49 PM →" at bounding box center [1144, 153] width 330 height 67
